Goal: Task Accomplishment & Management: Complete application form

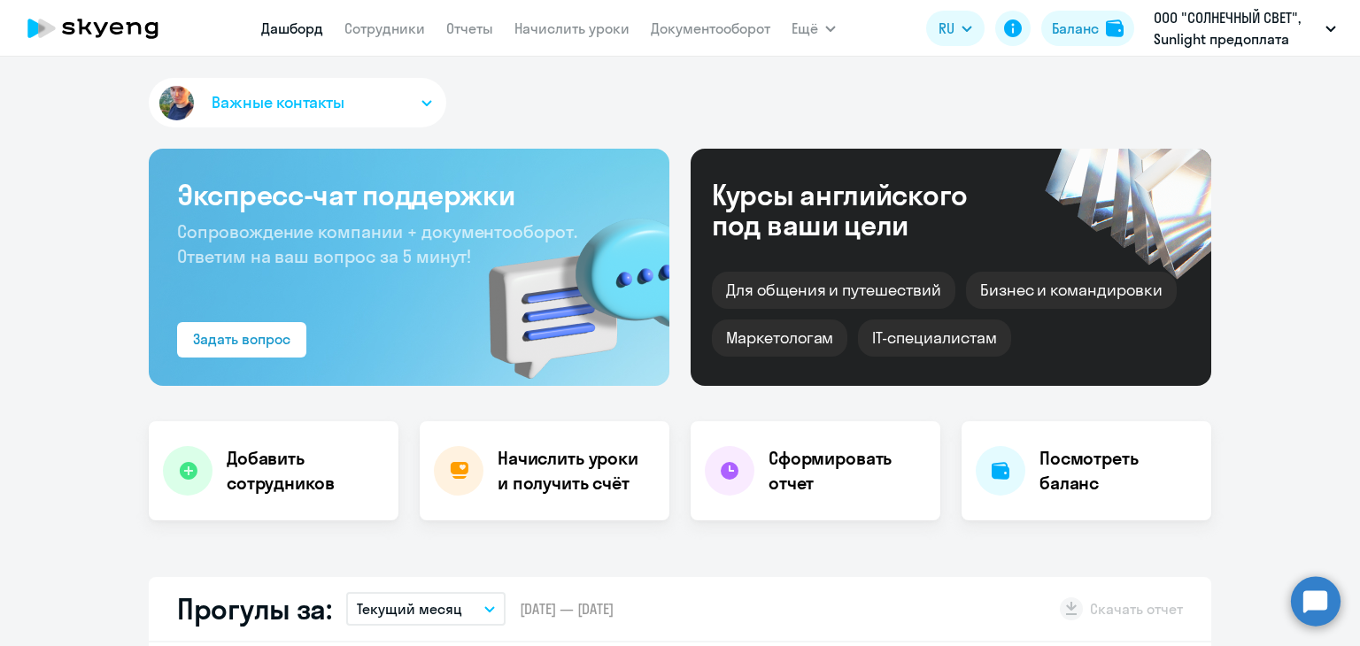
select select "30"
click at [376, 35] on link "Сотрудники" at bounding box center [385, 28] width 81 height 18
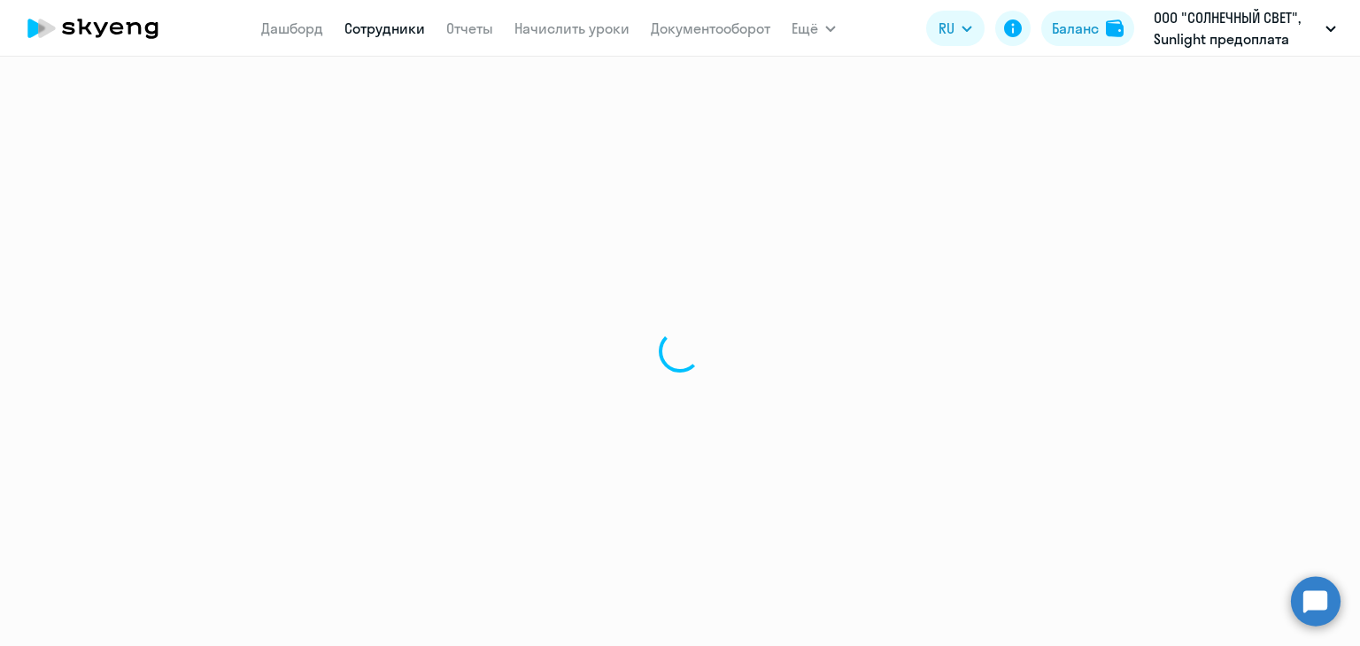
select select "30"
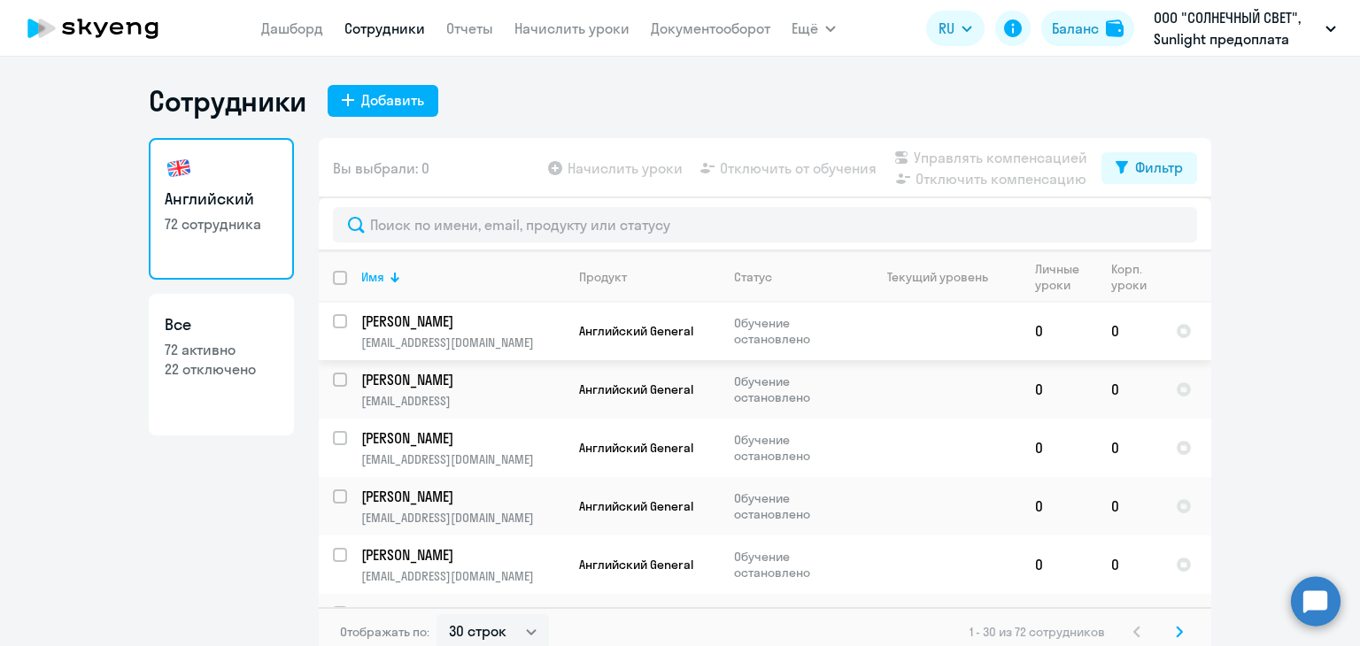
scroll to position [960, 0]
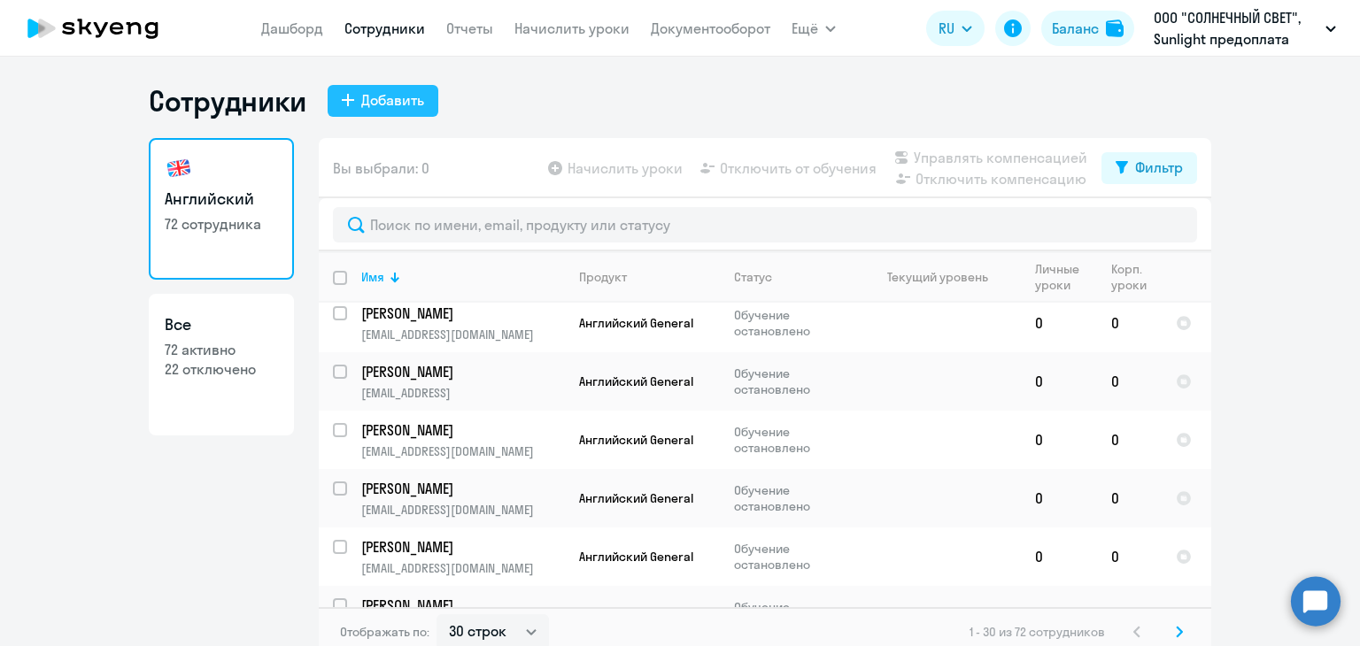
click at [376, 98] on div "Добавить" at bounding box center [392, 99] width 63 height 21
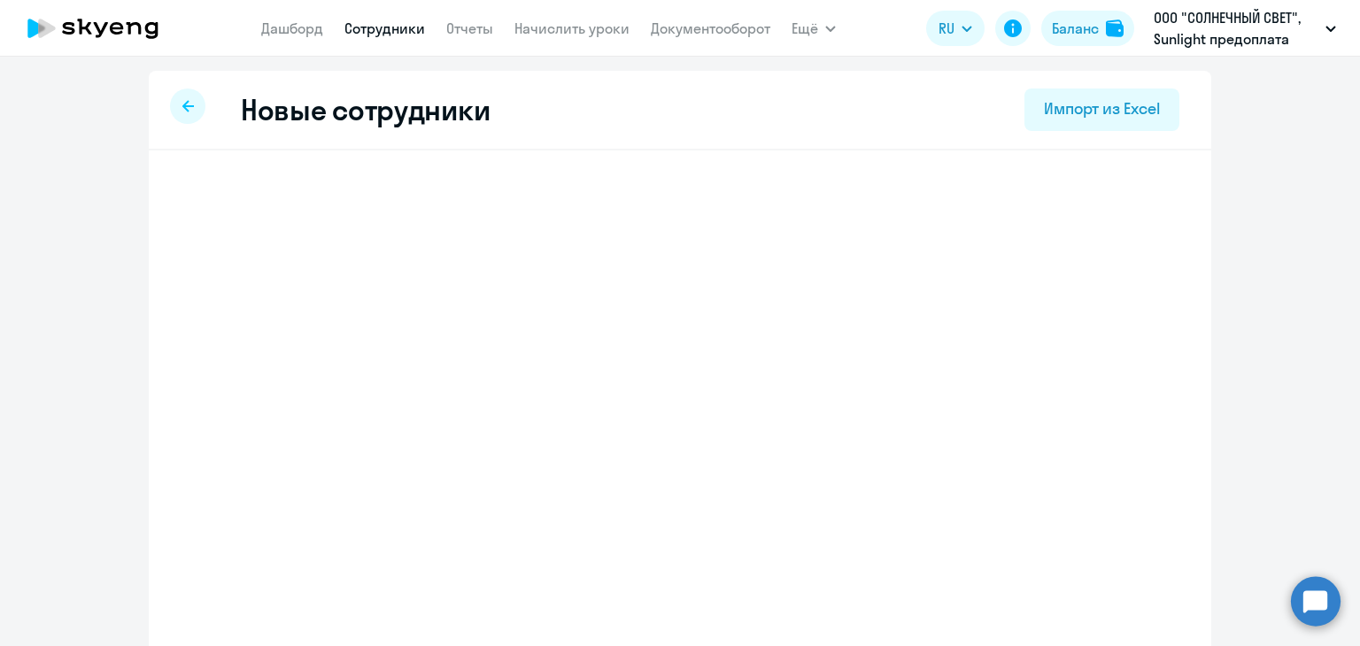
select select "english_adult_not_native_speaker"
select select "3"
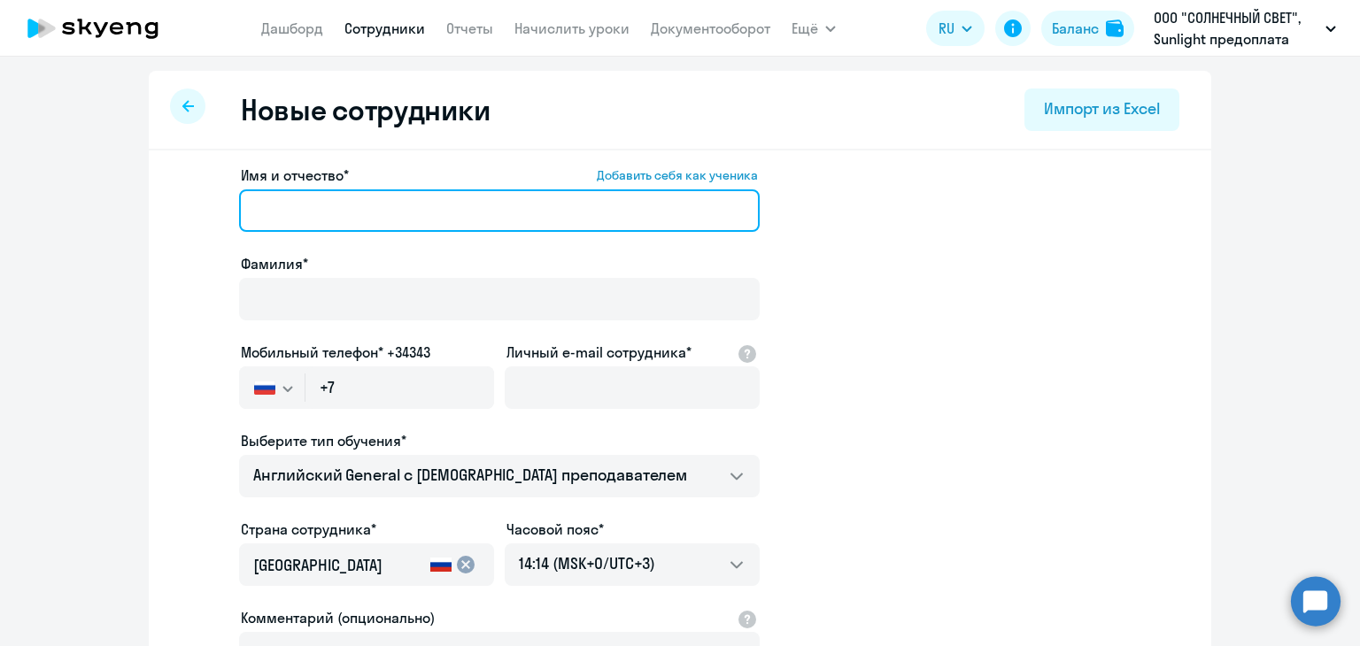
click at [301, 213] on input "Имя и отчество* Добавить себя как ученика" at bounding box center [499, 211] width 521 height 43
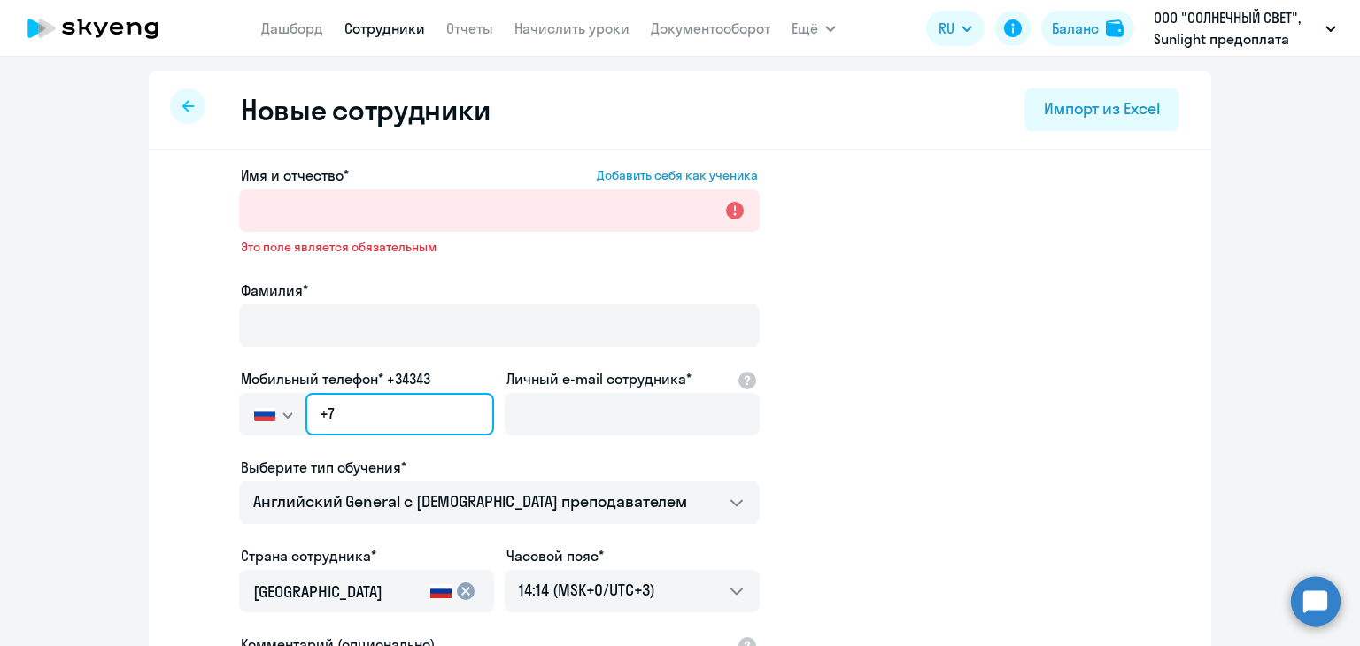
click at [384, 412] on input "+7" at bounding box center [400, 414] width 189 height 43
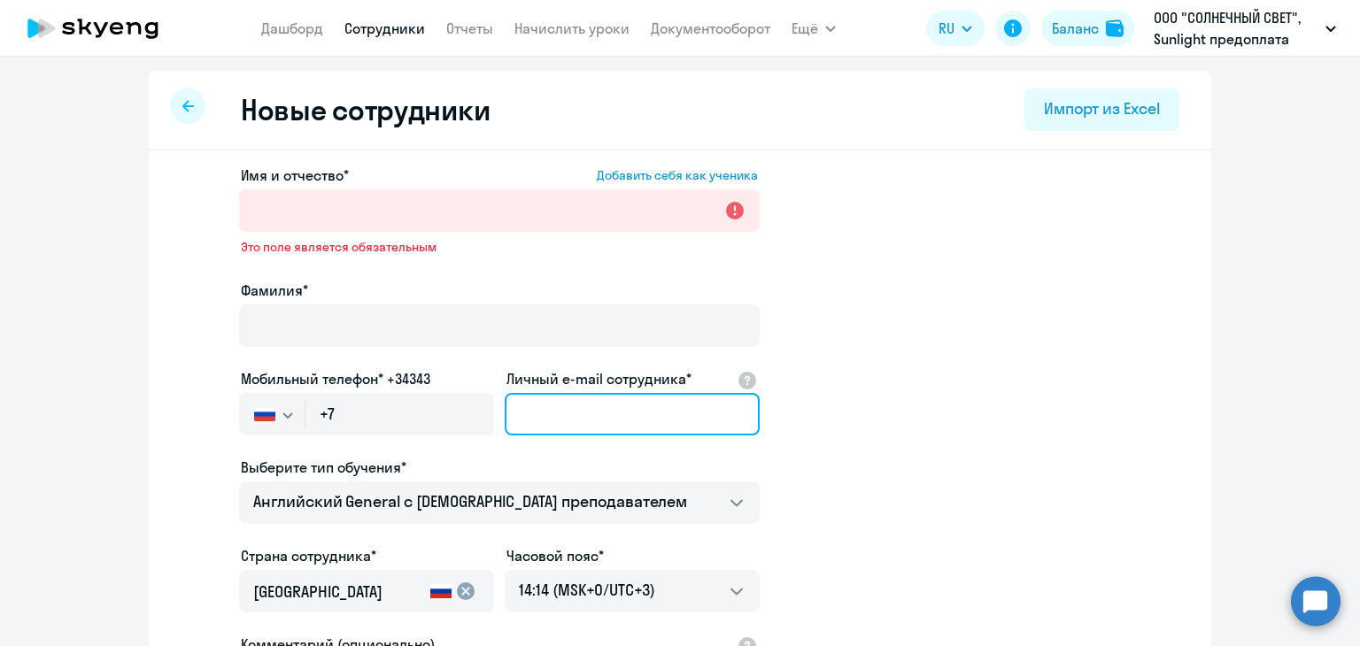
click at [540, 415] on input "Личный e-mail сотрудника*" at bounding box center [632, 414] width 255 height 43
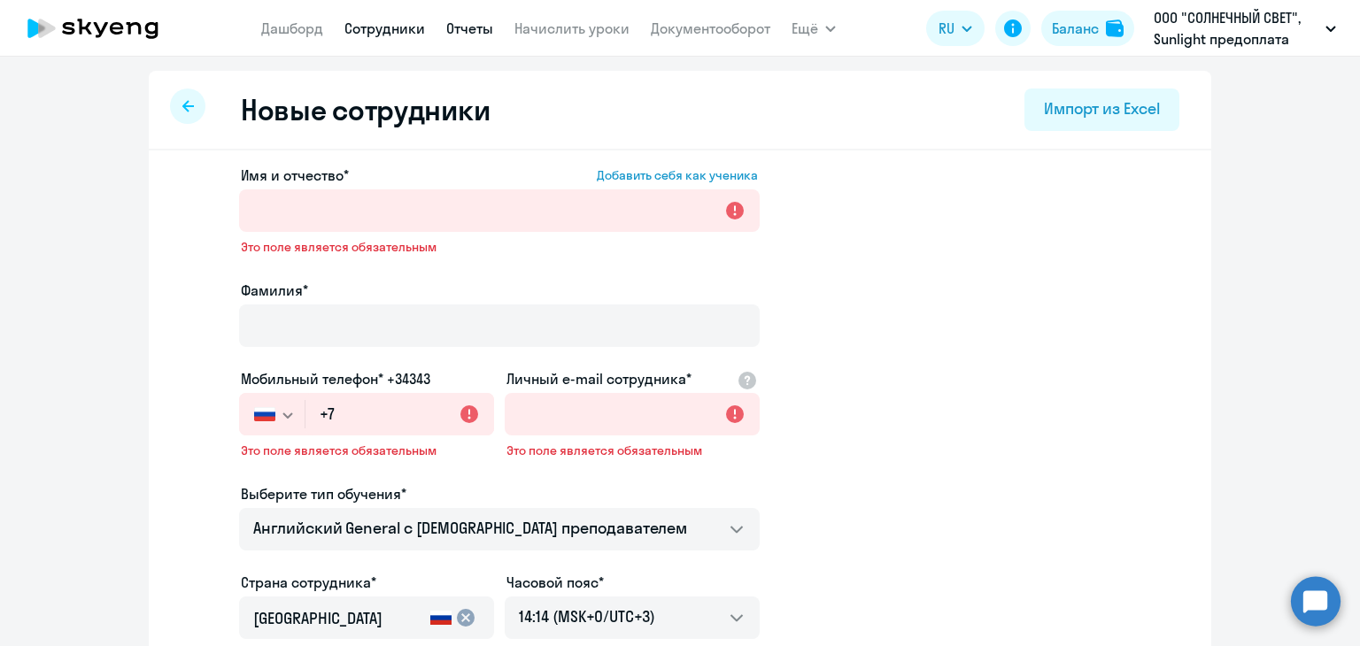
click at [477, 36] on link "Отчеты" at bounding box center [469, 28] width 47 height 18
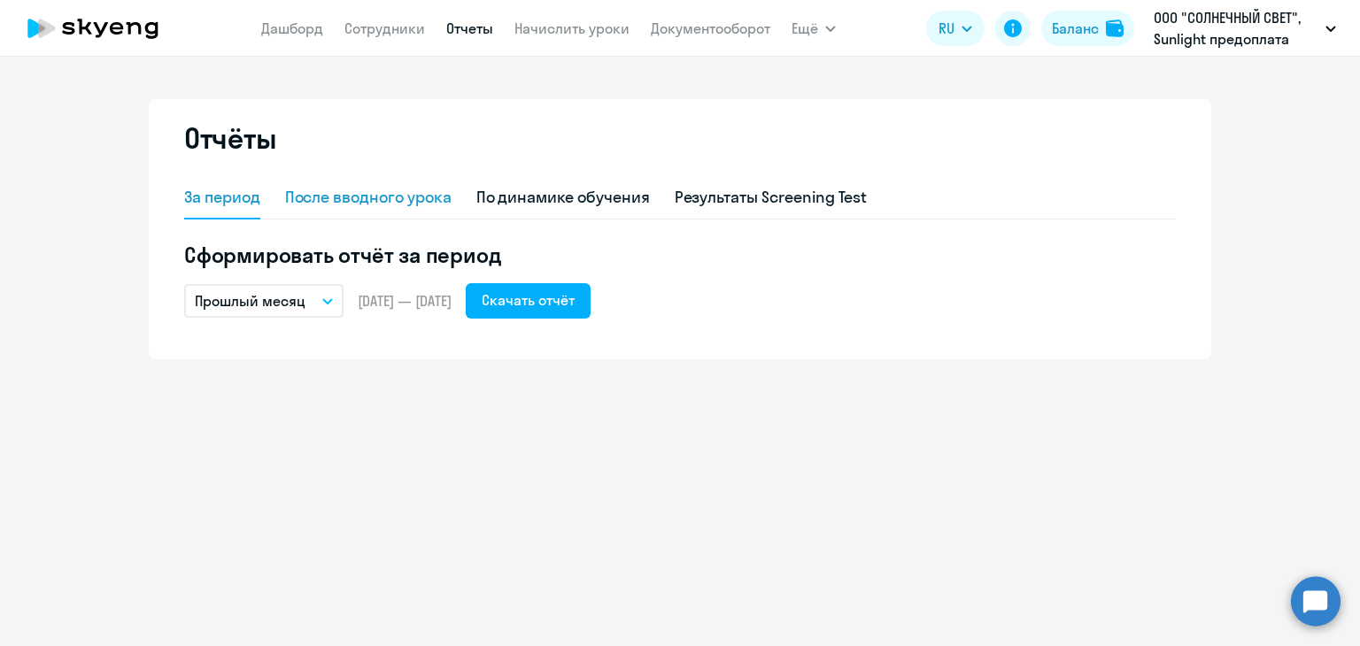
click at [409, 203] on div "После вводного урока" at bounding box center [368, 197] width 166 height 23
select select "10"
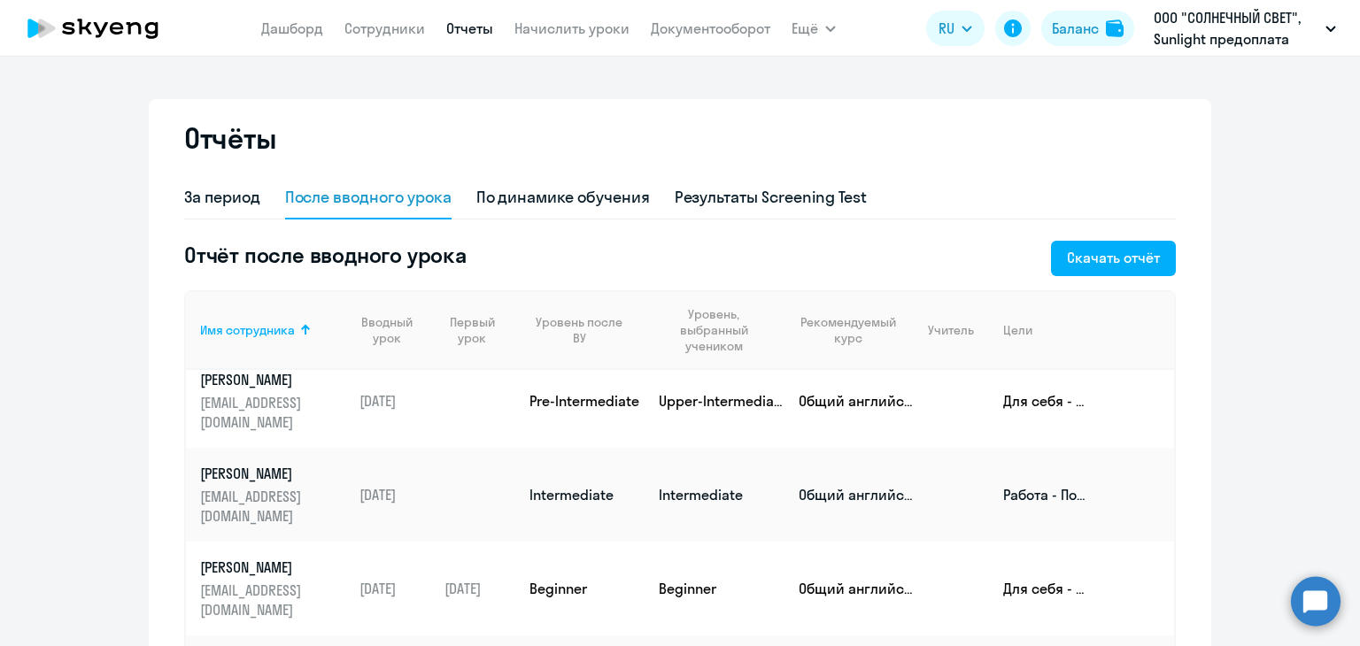
scroll to position [583, 0]
